Goal: Task Accomplishment & Management: Complete application form

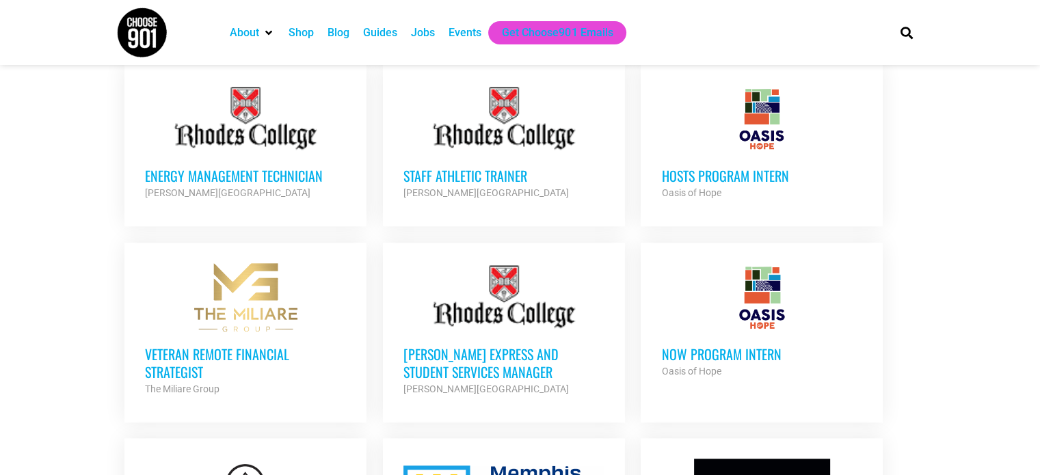
scroll to position [1150, 0]
click at [485, 360] on h3 "Rhodes Express and Student Services Manager" at bounding box center [503, 364] width 201 height 36
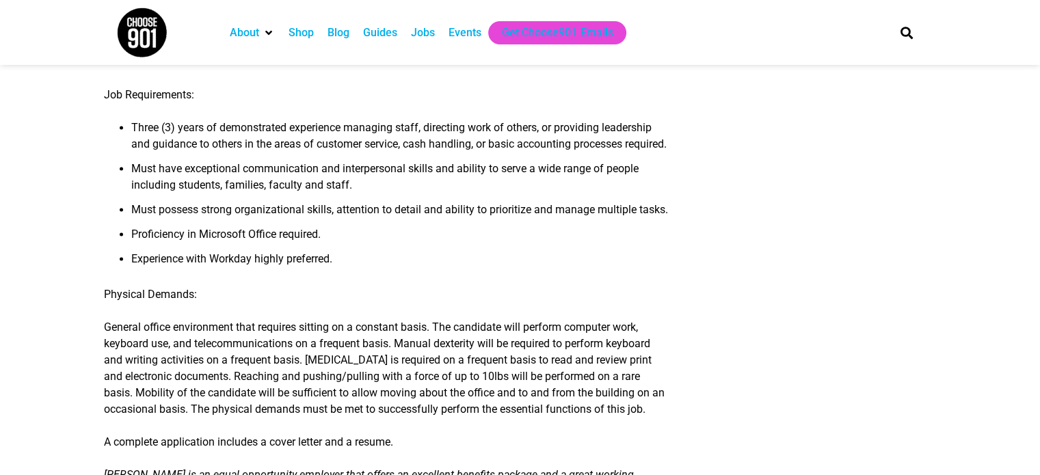
scroll to position [1963, 0]
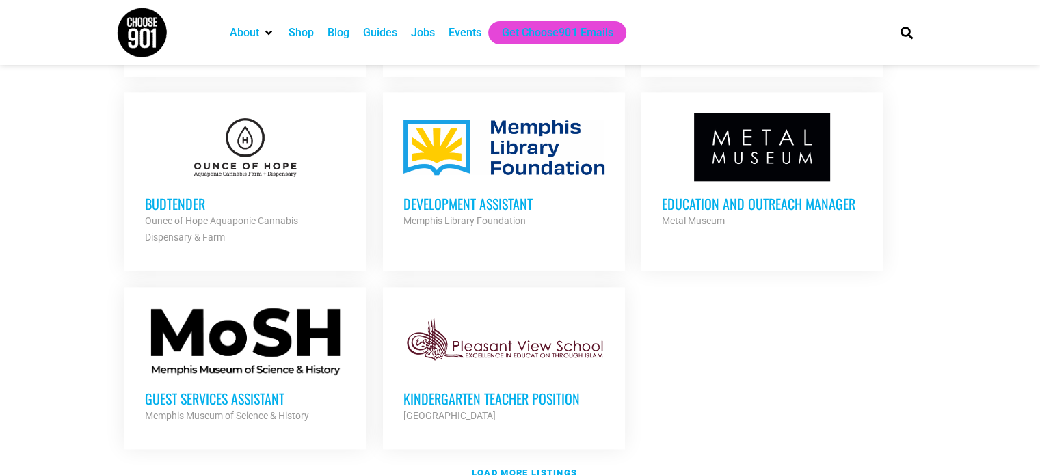
scroll to position [1632, 0]
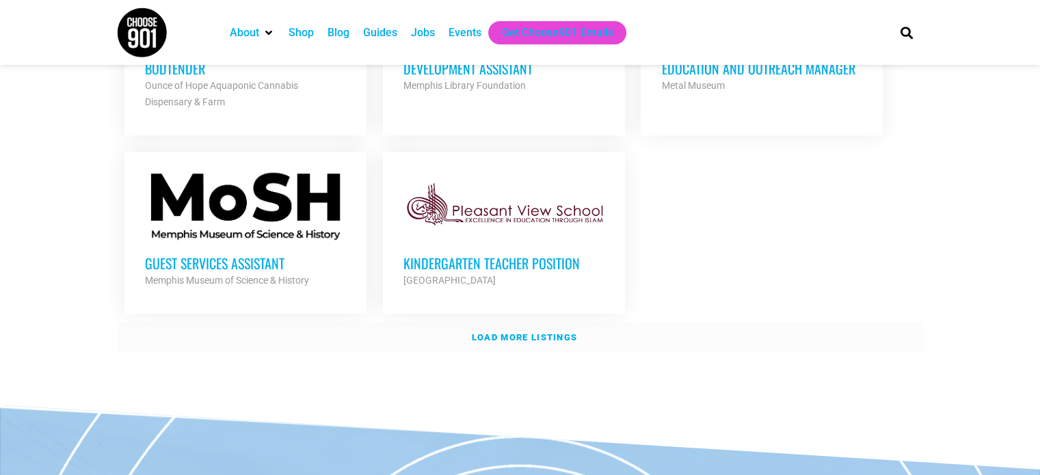
click at [525, 323] on link "Load more listings" at bounding box center [520, 337] width 807 height 31
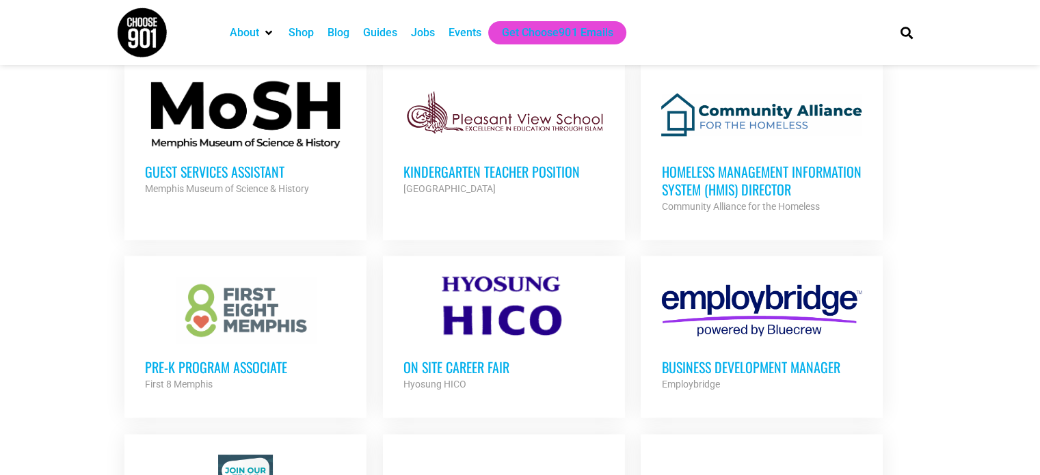
scroll to position [1725, 0]
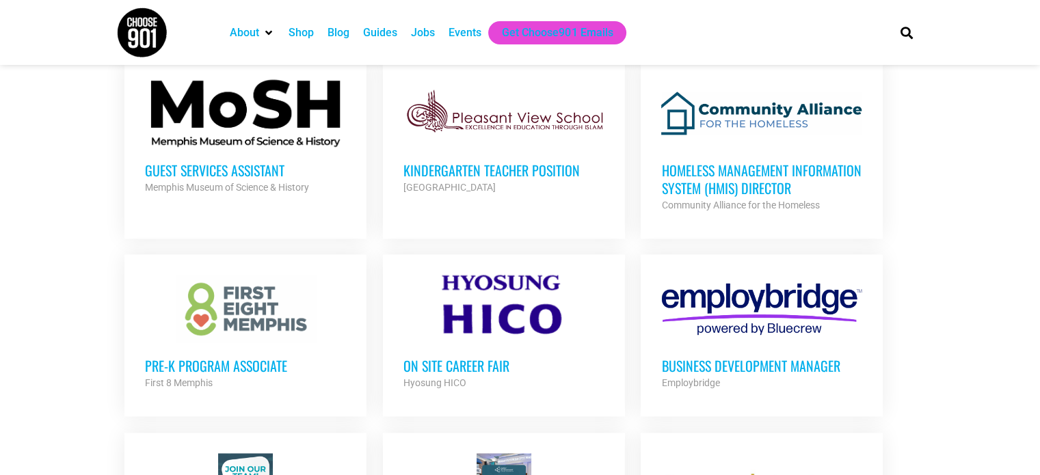
drag, startPoint x: 694, startPoint y: 180, endPoint x: 634, endPoint y: 217, distance: 70.9
click at [634, 217] on ul "NHG ASSIST GENERAL MANAGER Navy Exchange Service Command Partner Org Full Time …" at bounding box center [520, 263] width 807 height 2739
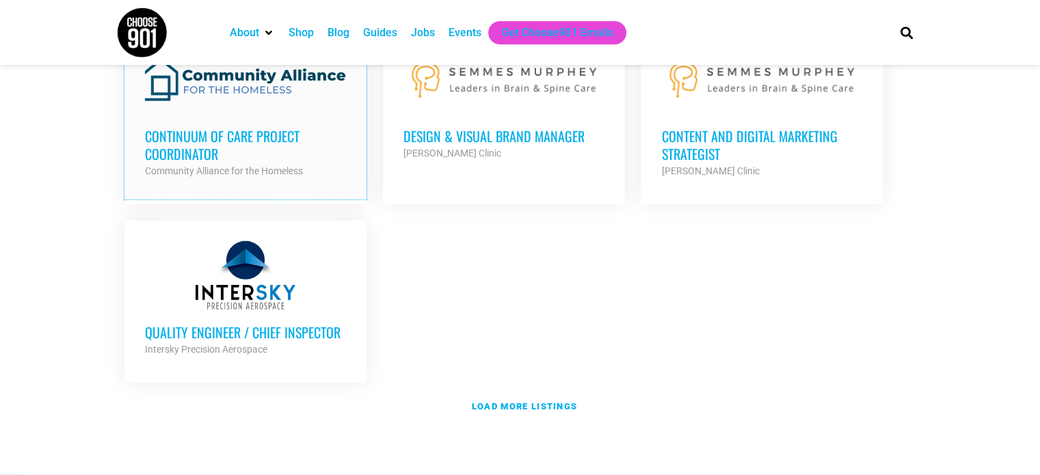
scroll to position [2975, 0]
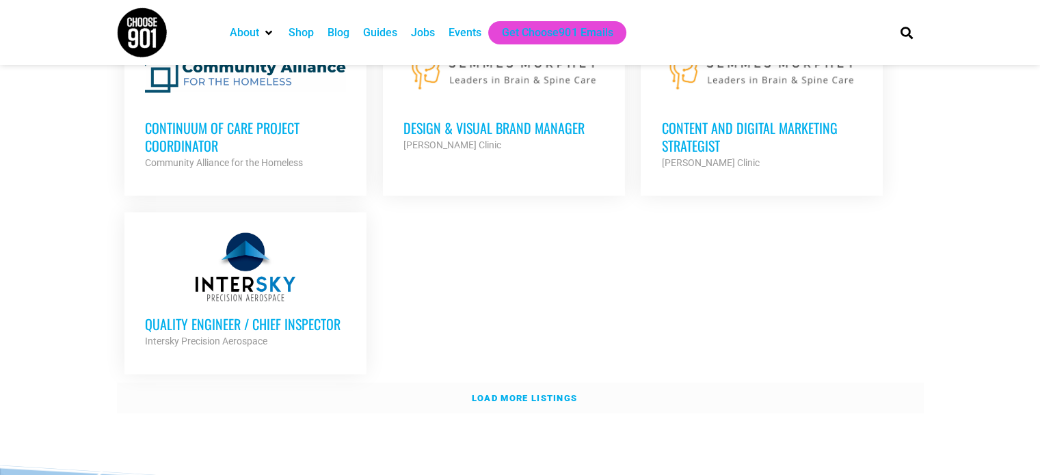
click at [485, 393] on strong "Load more listings" at bounding box center [524, 398] width 105 height 10
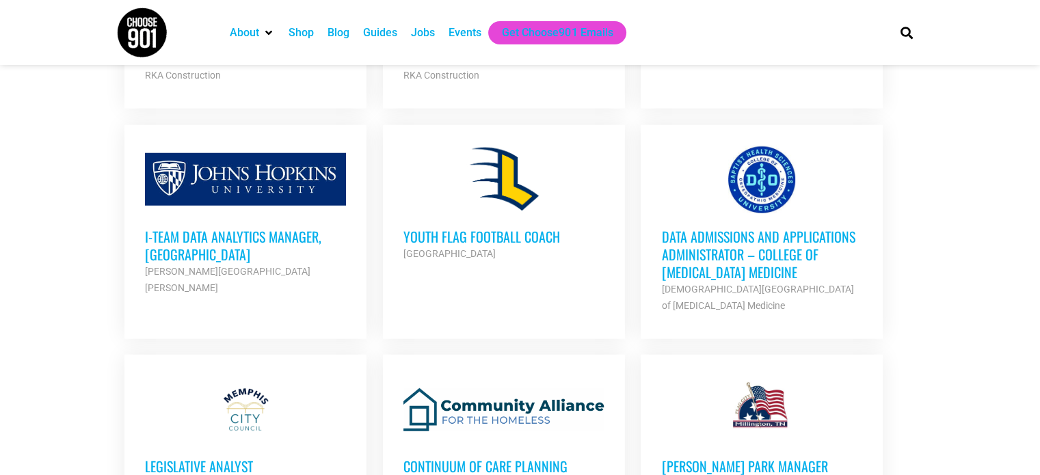
scroll to position [3651, 0]
click at [203, 228] on h3 "i-team Data Analytics Manager, Memphis" at bounding box center [245, 246] width 201 height 36
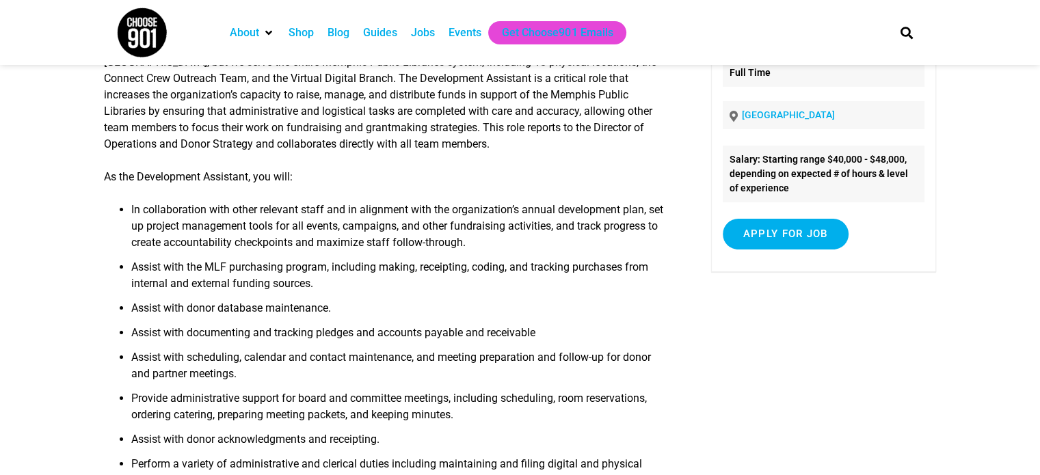
scroll to position [141, 0]
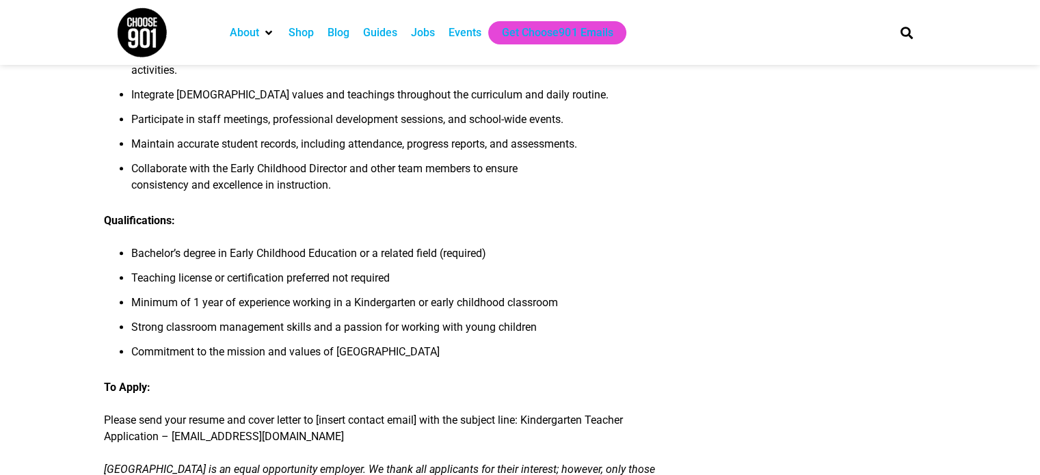
scroll to position [561, 0]
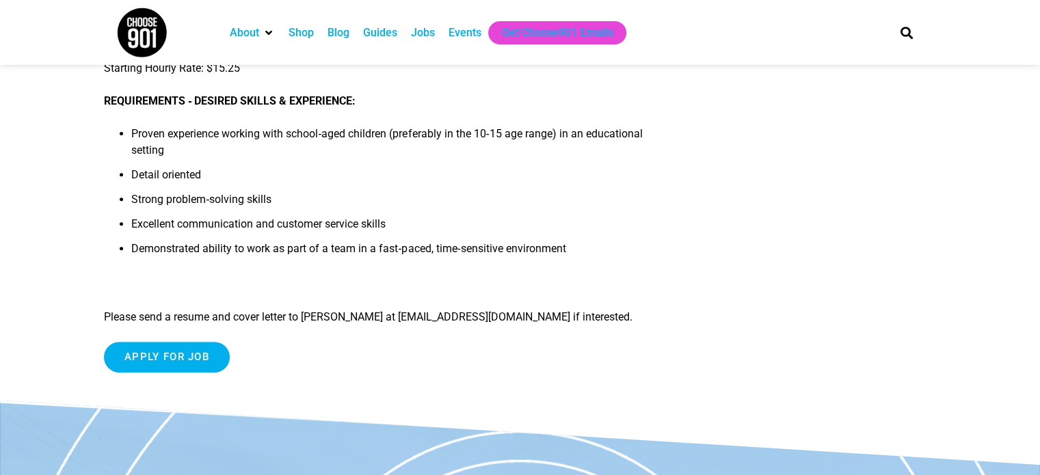
scroll to position [514, 0]
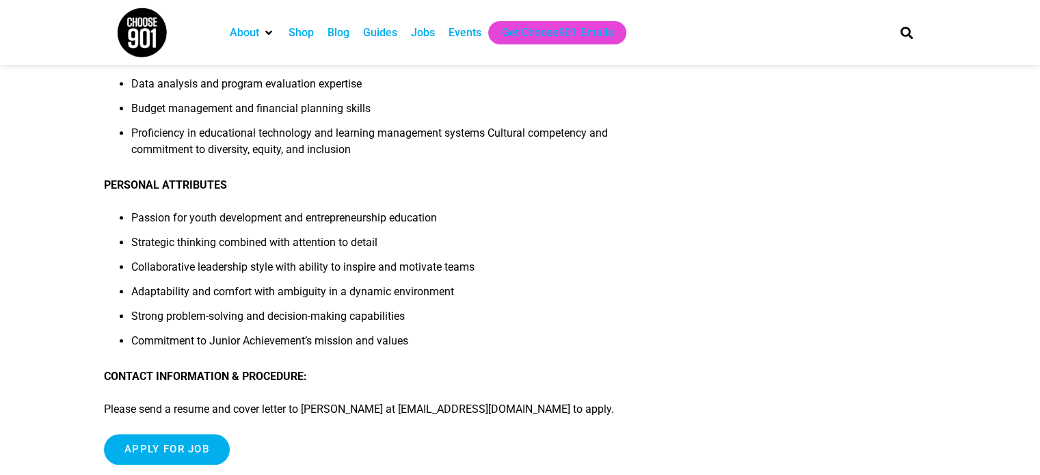
scroll to position [1523, 0]
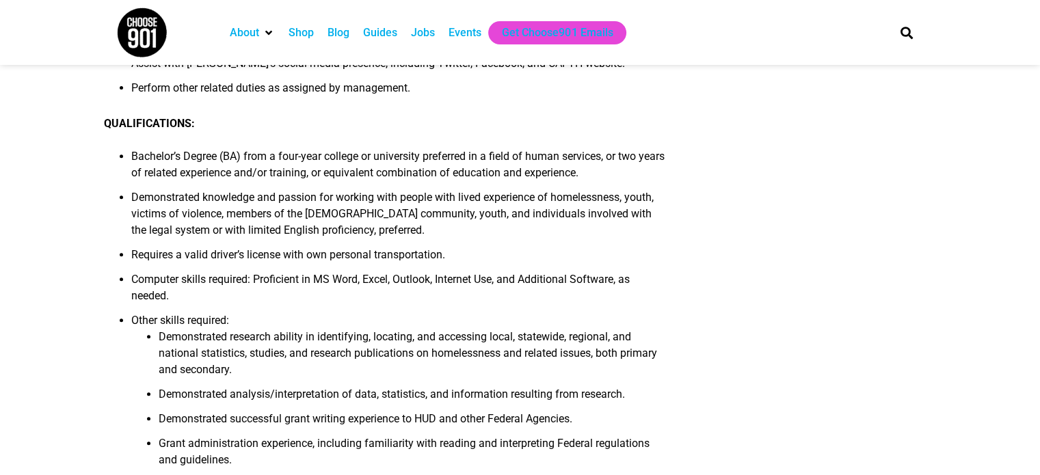
scroll to position [539, 0]
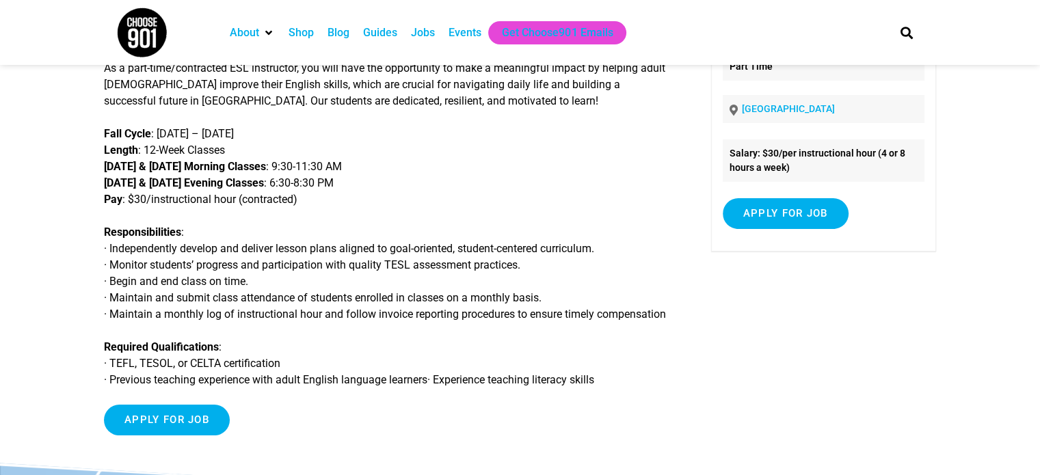
scroll to position [167, 0]
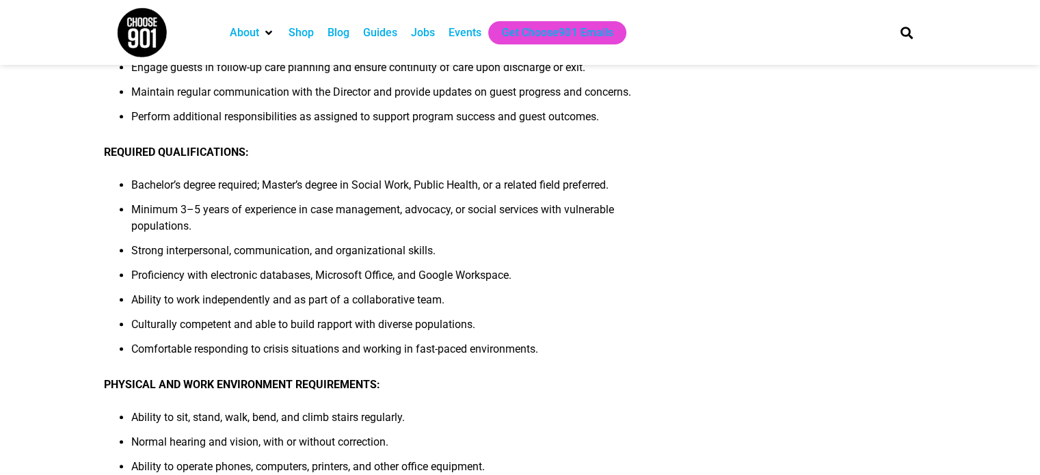
scroll to position [826, 0]
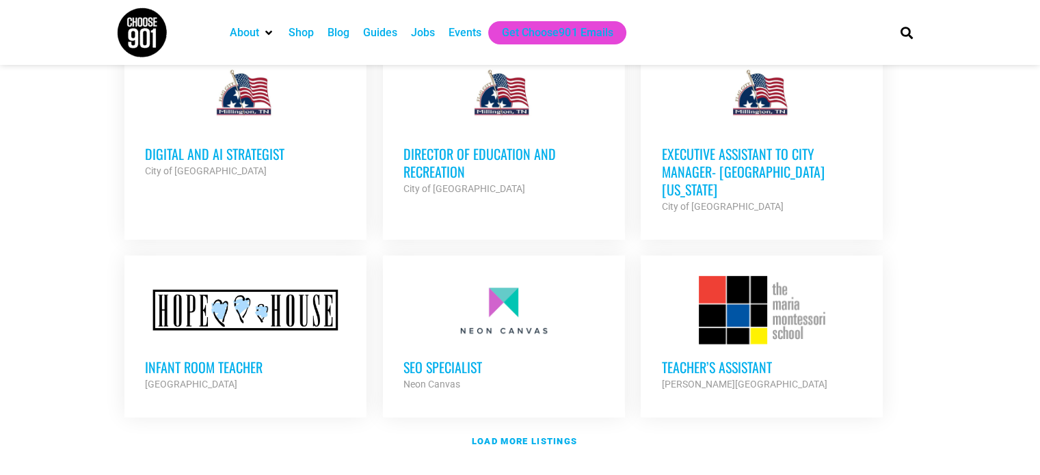
scroll to position [4200, 0]
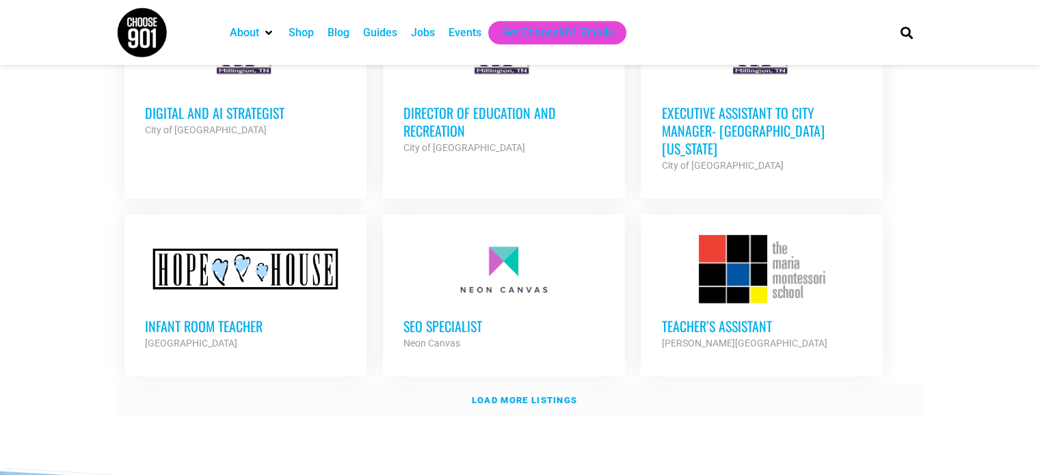
click at [495, 395] on strong "Load more listings" at bounding box center [524, 400] width 105 height 10
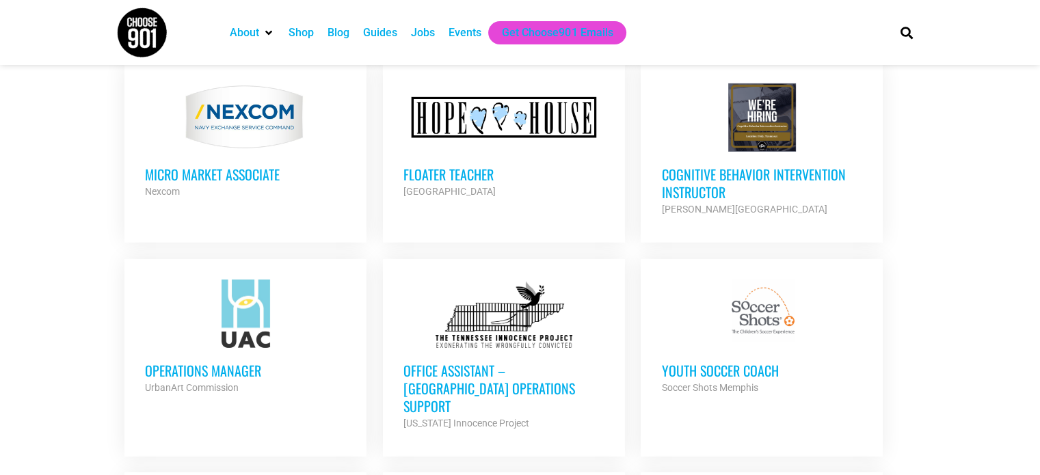
scroll to position [4487, 0]
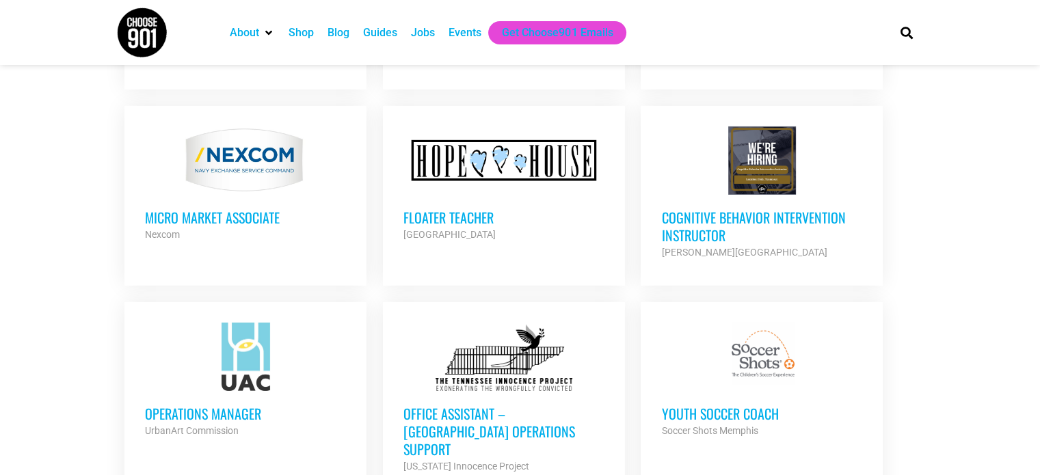
click at [200, 405] on h3 "Operations Manager" at bounding box center [245, 414] width 201 height 18
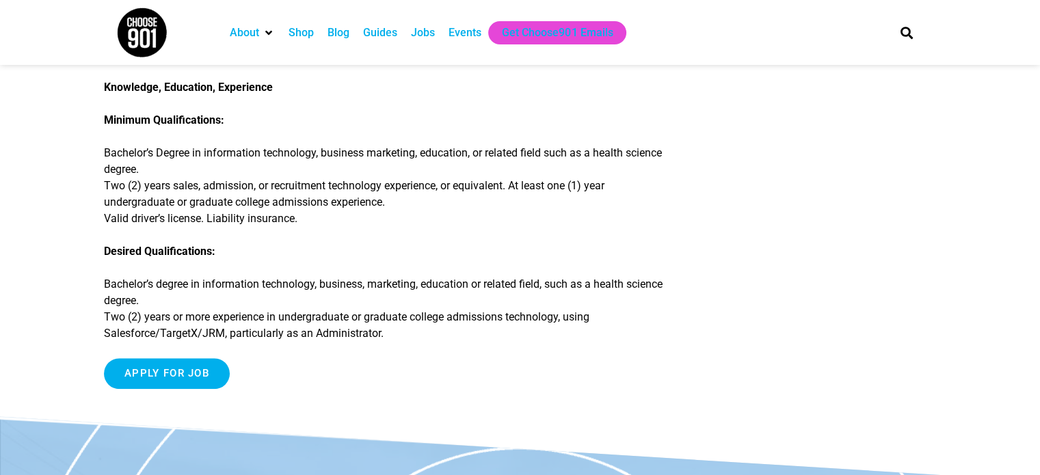
scroll to position [943, 0]
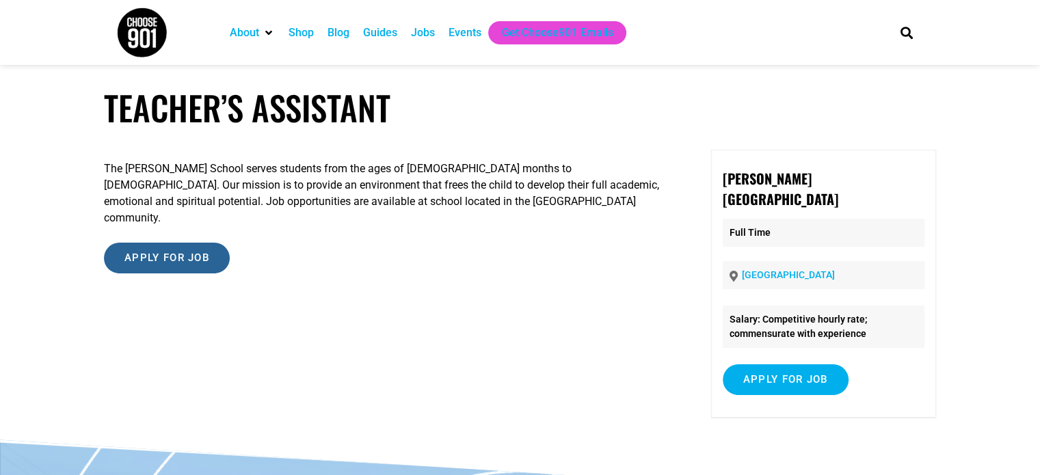
click at [160, 243] on input "Apply for job" at bounding box center [167, 258] width 126 height 31
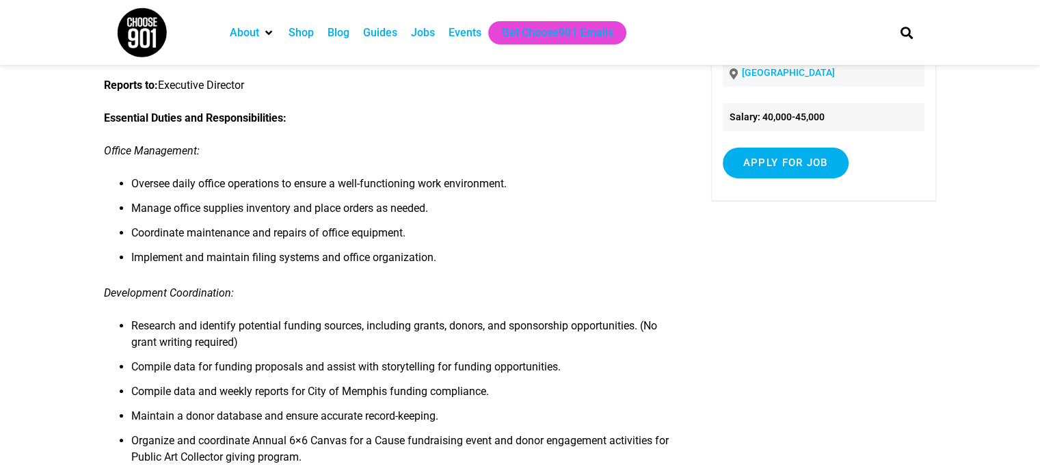
scroll to position [88, 0]
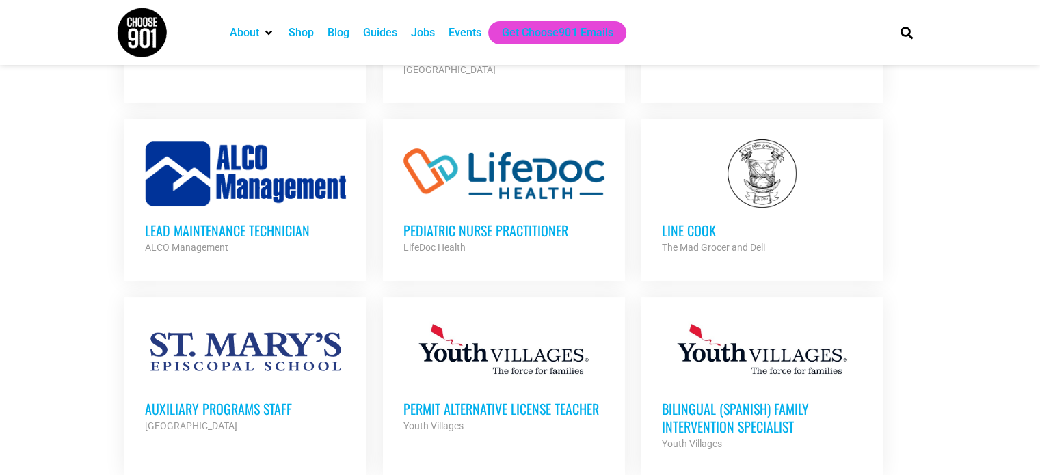
scroll to position [5226, 0]
